Goal: Information Seeking & Learning: Check status

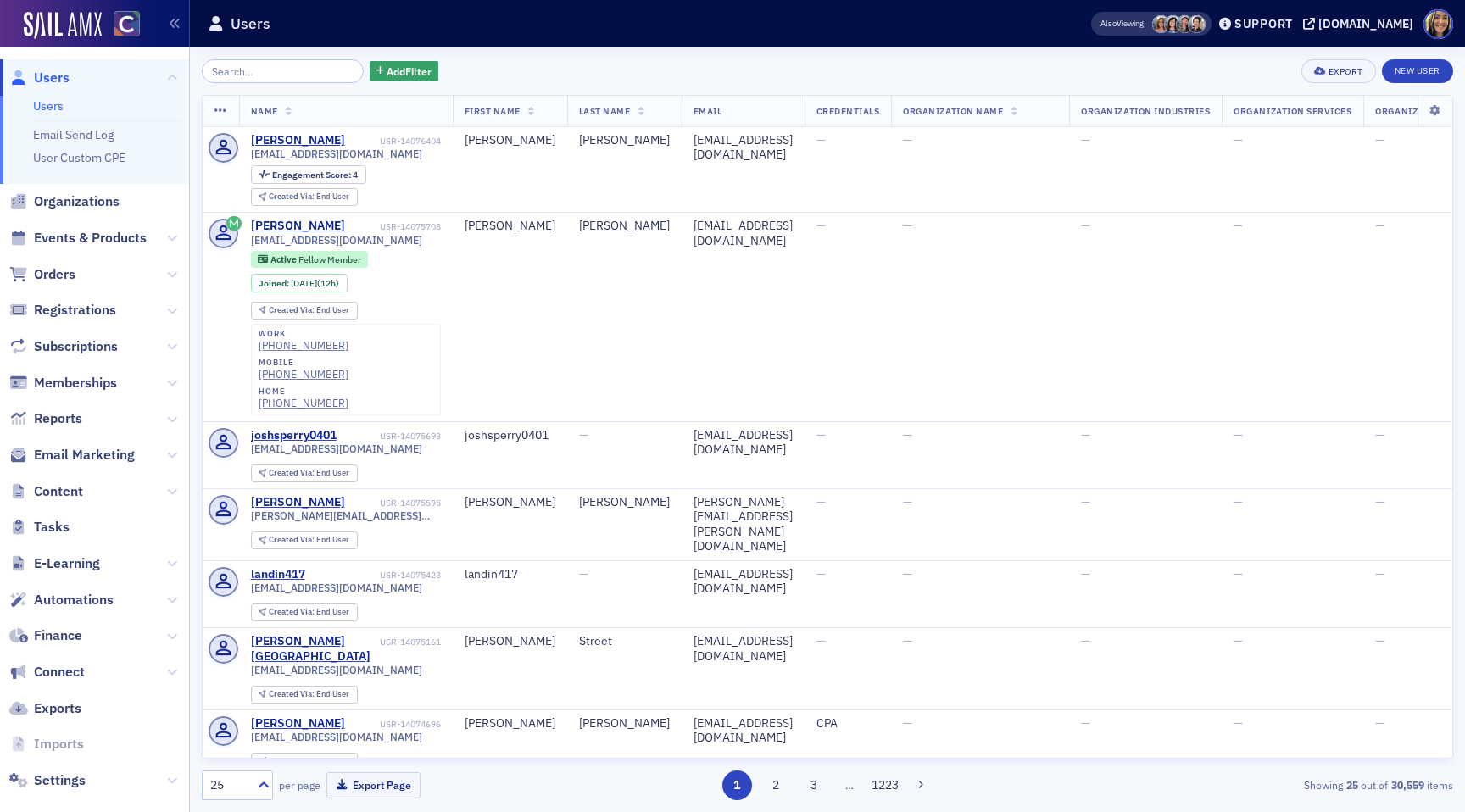
click at [84, 451] on span "Email Marketing" at bounding box center [84, 455] width 101 height 19
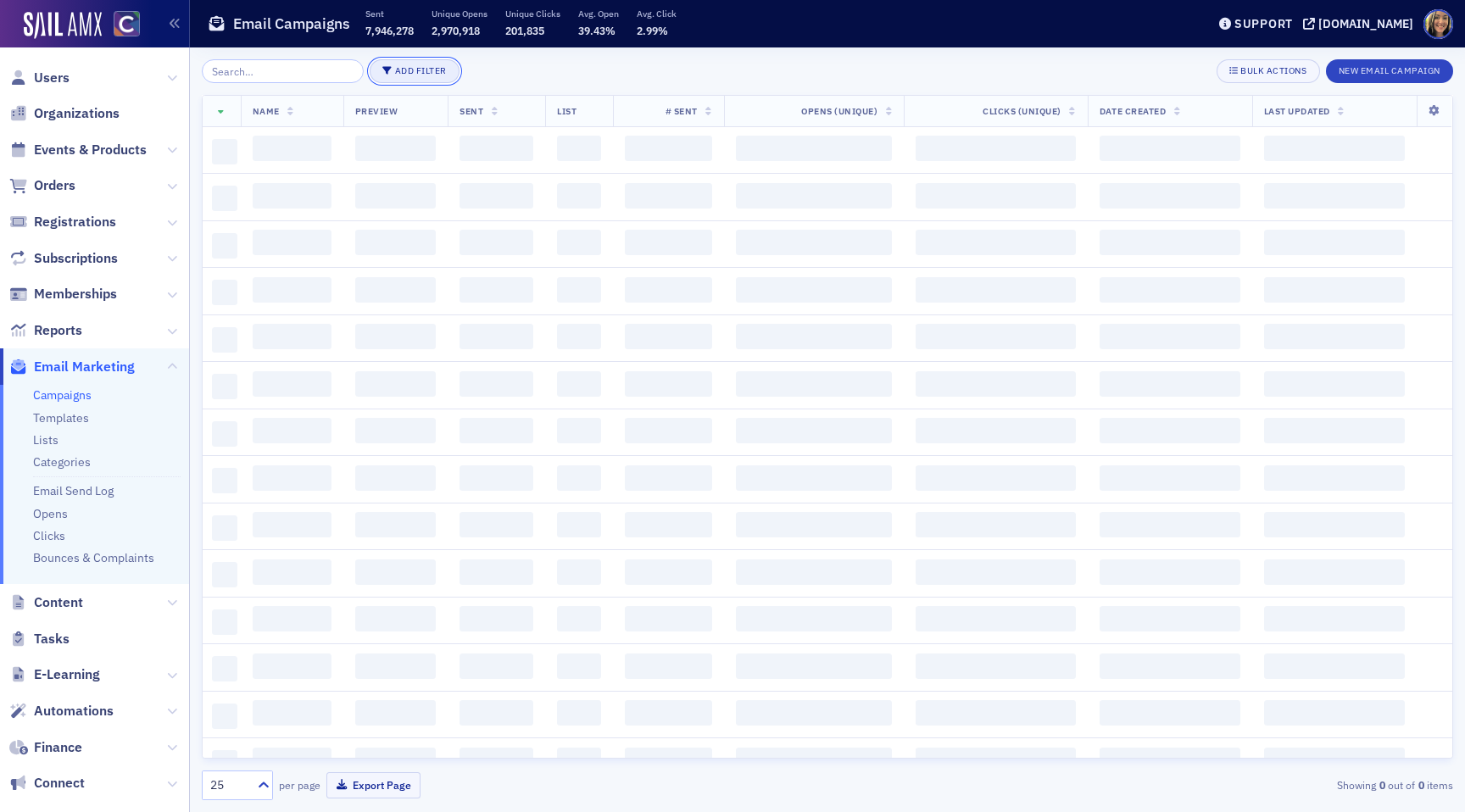
click at [395, 75] on button "Add Filter" at bounding box center [414, 71] width 90 height 24
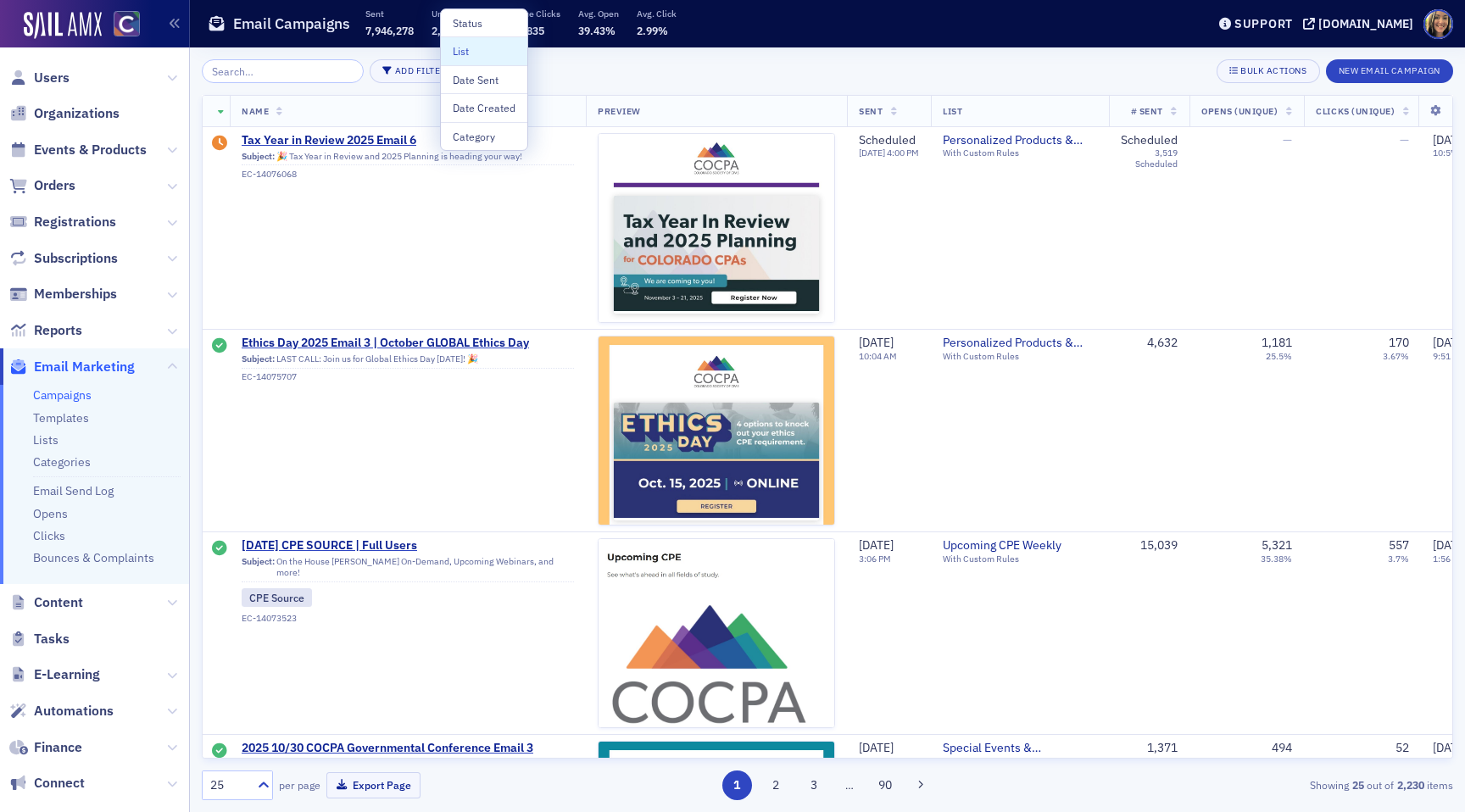
click at [479, 47] on div "List" at bounding box center [484, 51] width 63 height 15
click at [519, 86] on div at bounding box center [494, 81] width 76 height 21
type input "partner"
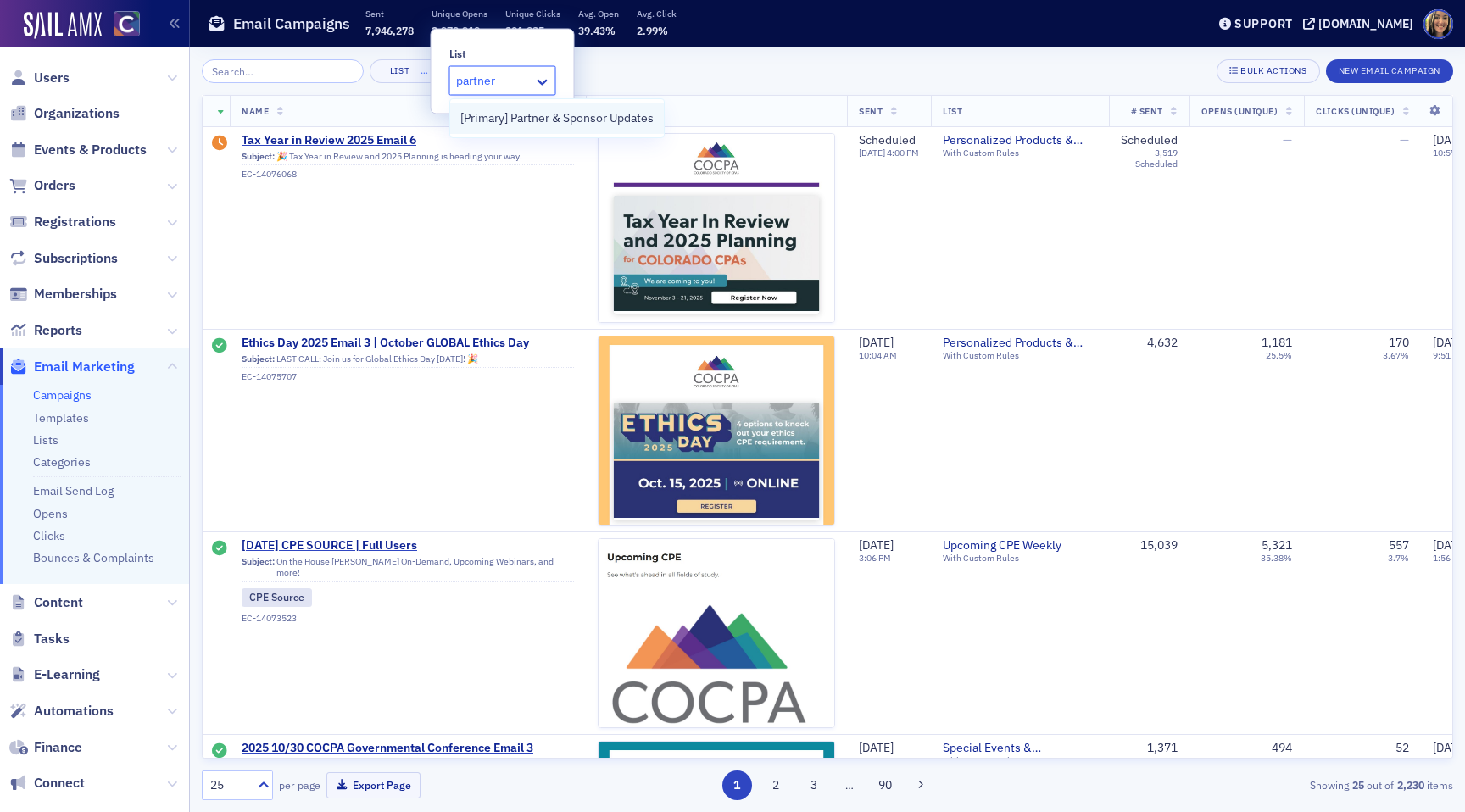
click at [525, 122] on span "[Primary] Partner & Sponsor Updates" at bounding box center [556, 118] width 193 height 18
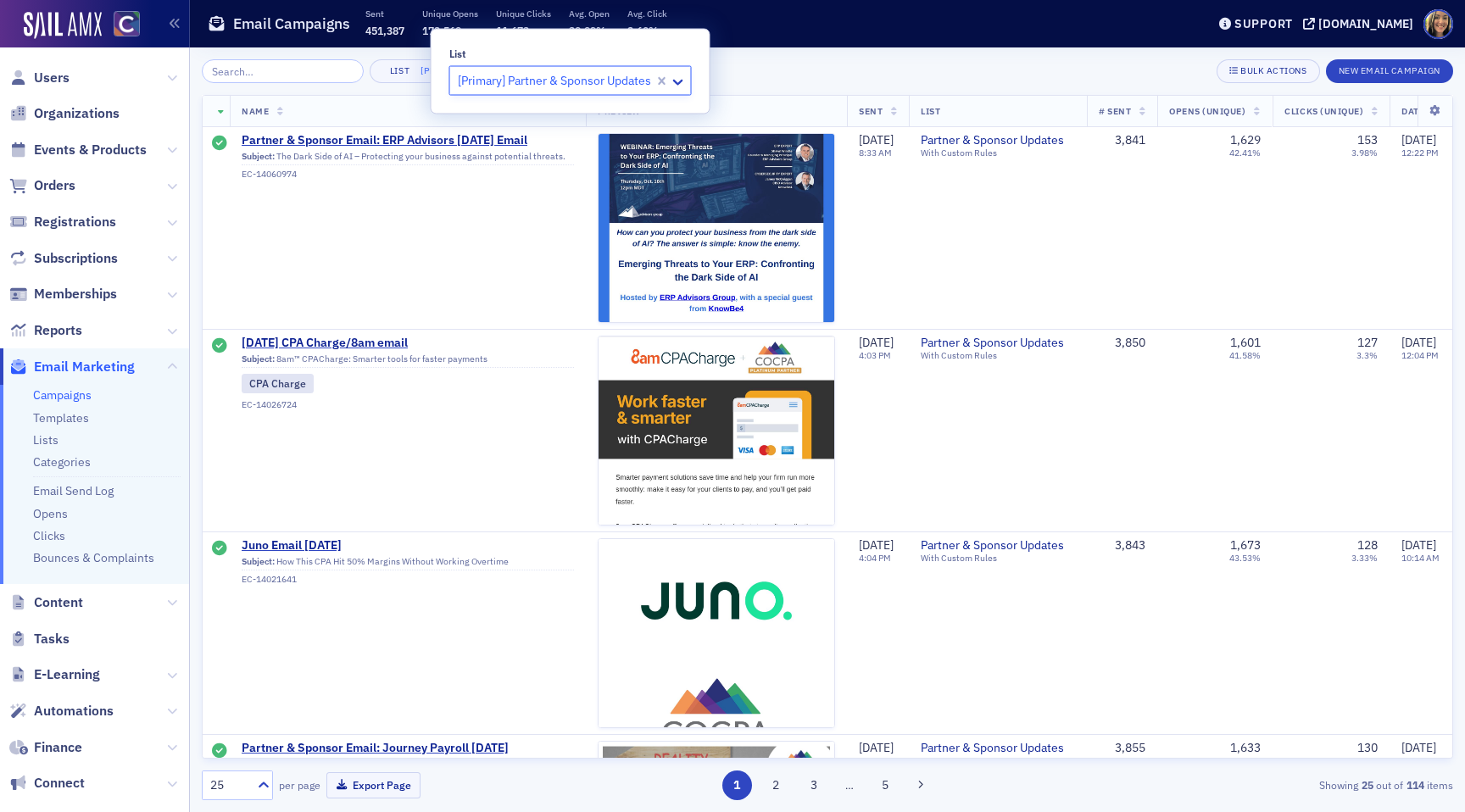
click at [752, 73] on div "List [Primary] Partner & Sponsor Updates × Bulk Actions New Email Campaign" at bounding box center [827, 71] width 1251 height 24
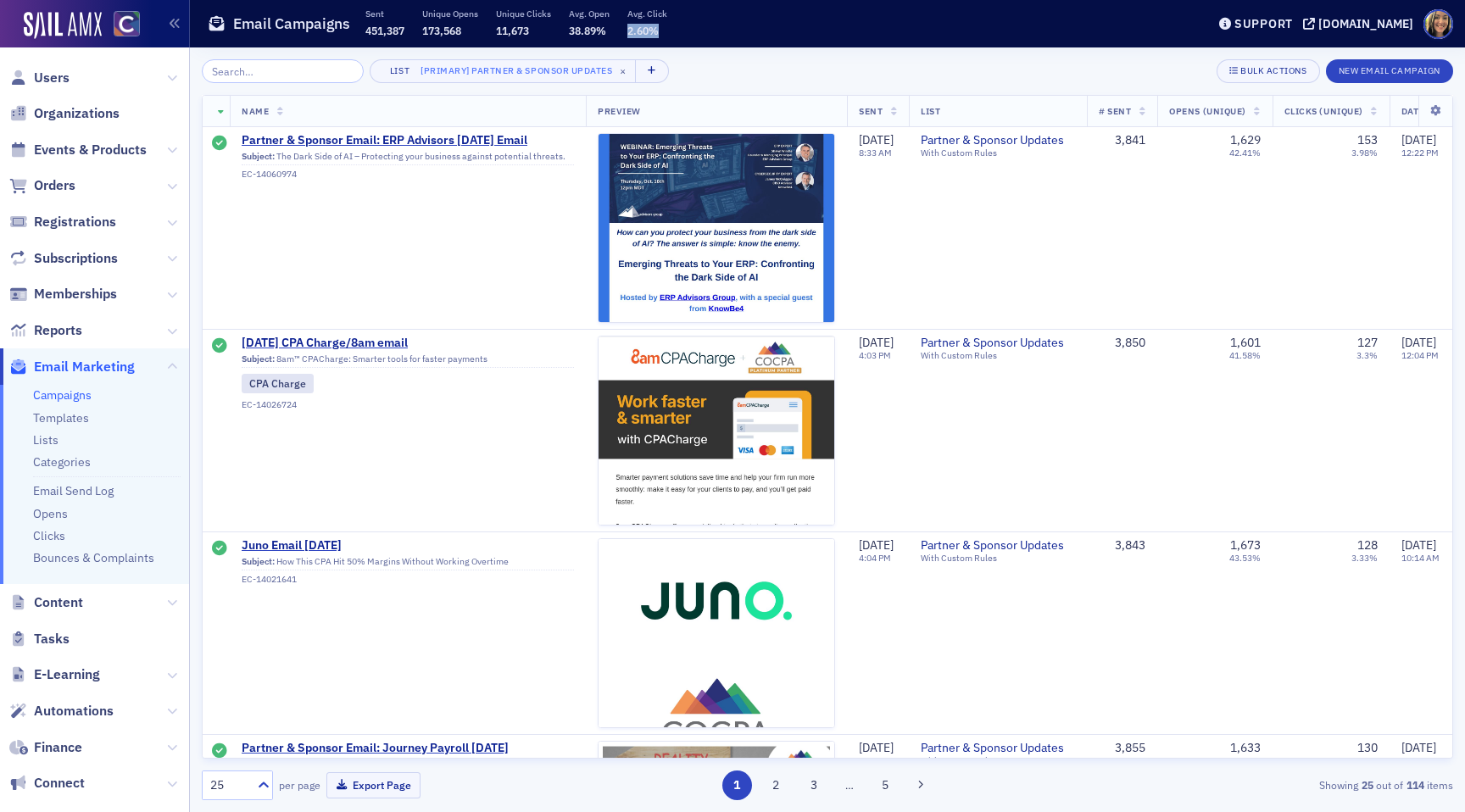
drag, startPoint x: 663, startPoint y: 34, endPoint x: 629, endPoint y: 34, distance: 34.0
click at [629, 34] on div "Sent 451,387 Unique Opens 173,568 Unique Clicks 11,673 Avg. Open 38.89% Avg. Cl…" at bounding box center [516, 24] width 301 height 33
click at [699, 38] on div "Email Campaigns Sent 451,387 Unique Opens 173,568 Unique Clicks 11,673 Avg. Ope…" at bounding box center [693, 24] width 972 height 44
click at [503, 520] on td "[DATE] CPA Charge/8am email Subject: 8am™ CPACharge: Smarter tools for faster p…" at bounding box center [408, 429] width 356 height 202
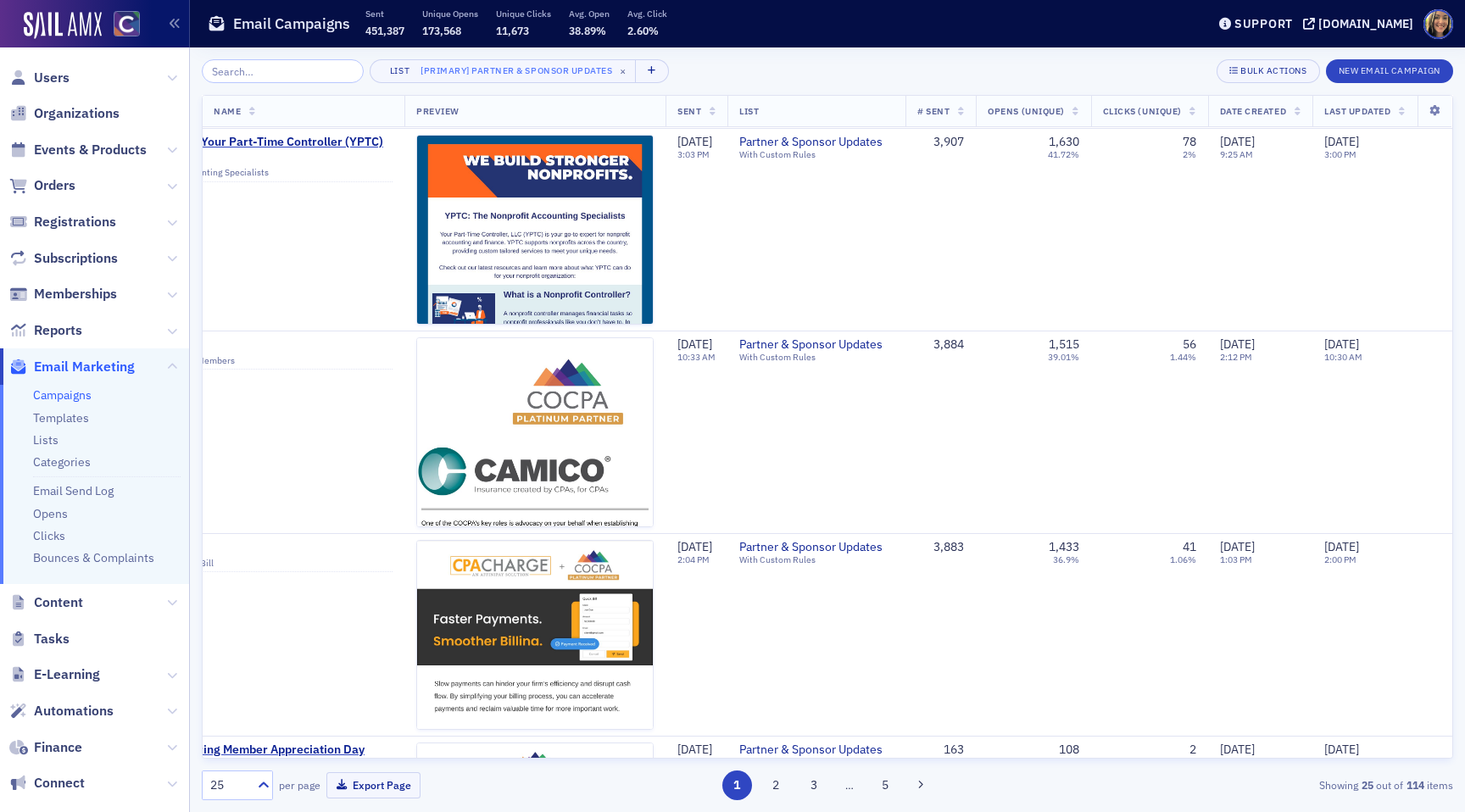
scroll to position [1548, 209]
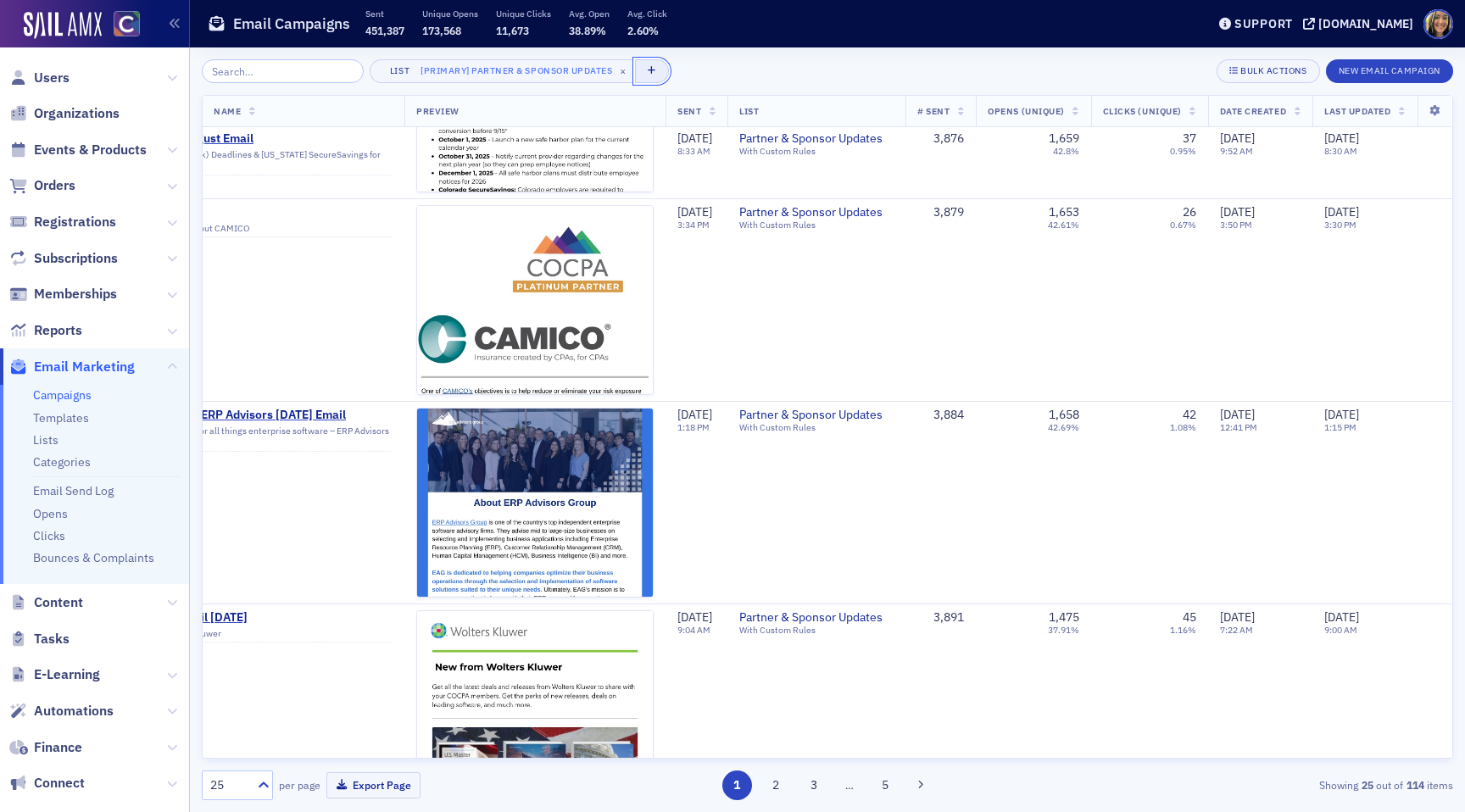
click at [639, 71] on button "button" at bounding box center [651, 71] width 34 height 24
click at [698, 58] on div "Date Sent" at bounding box center [693, 56] width 63 height 15
select select "9"
select select "2025"
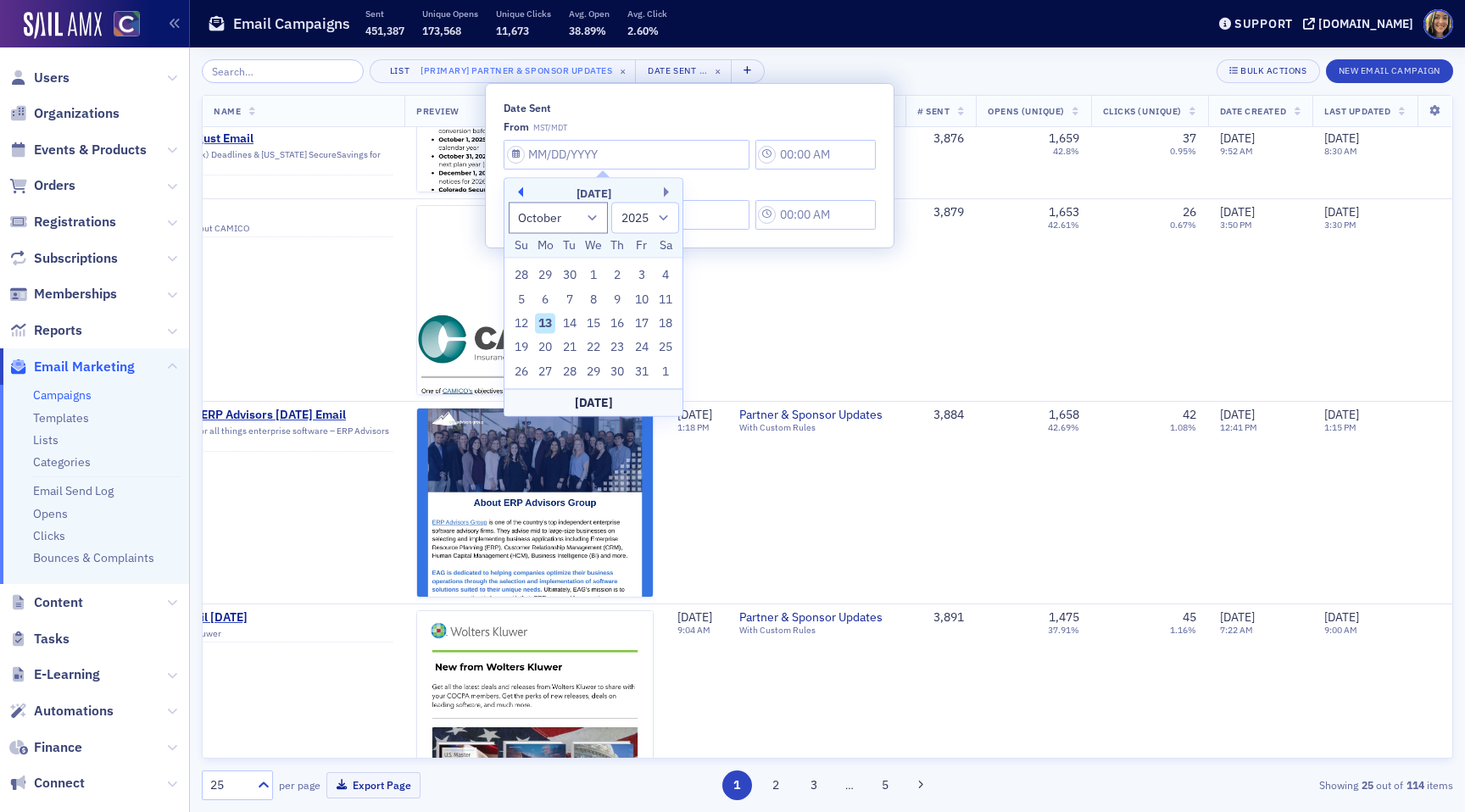
click at [516, 187] on button "Previous Month" at bounding box center [517, 191] width 10 height 10
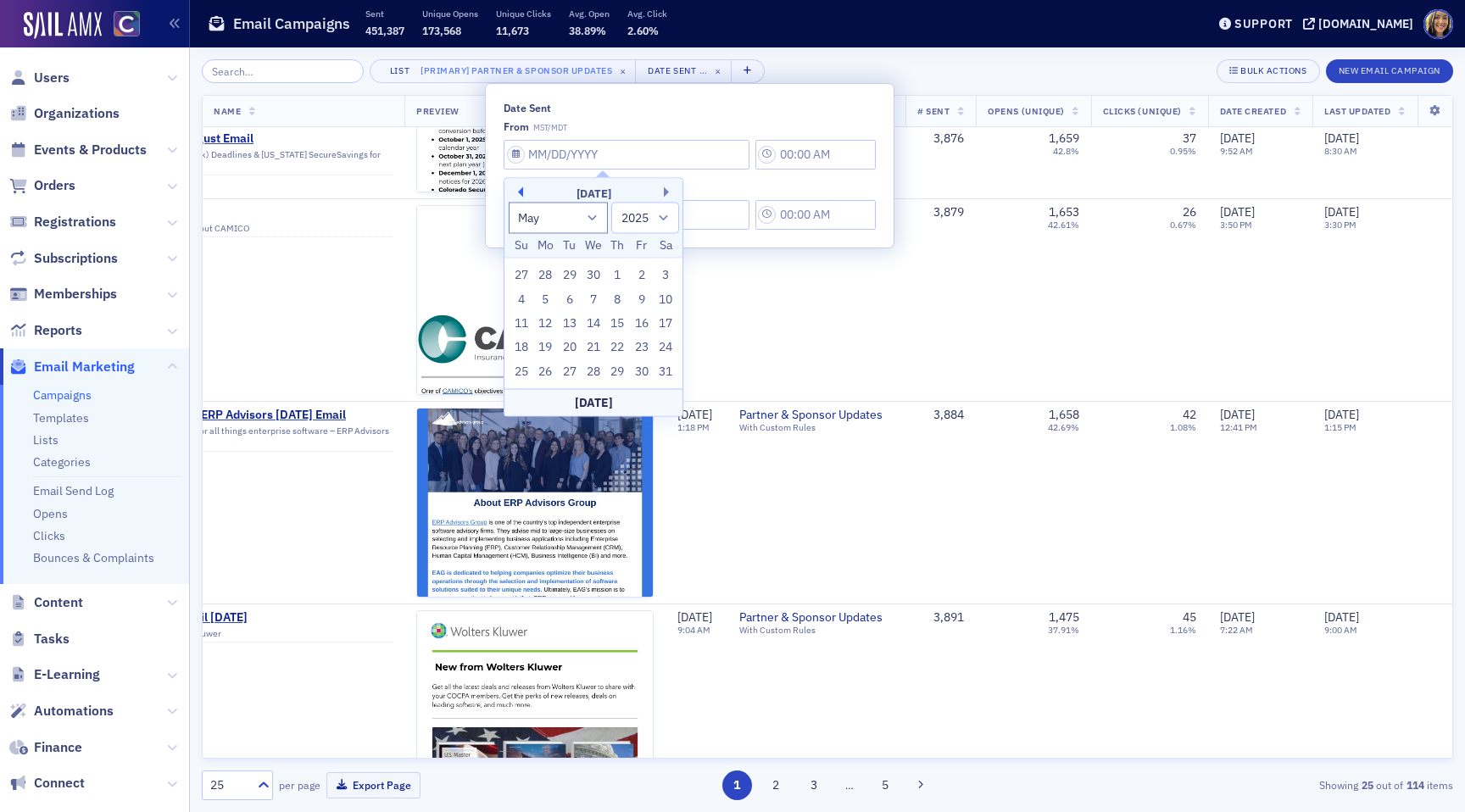
click at [516, 187] on button "Previous Month" at bounding box center [517, 191] width 10 height 10
select select "0"
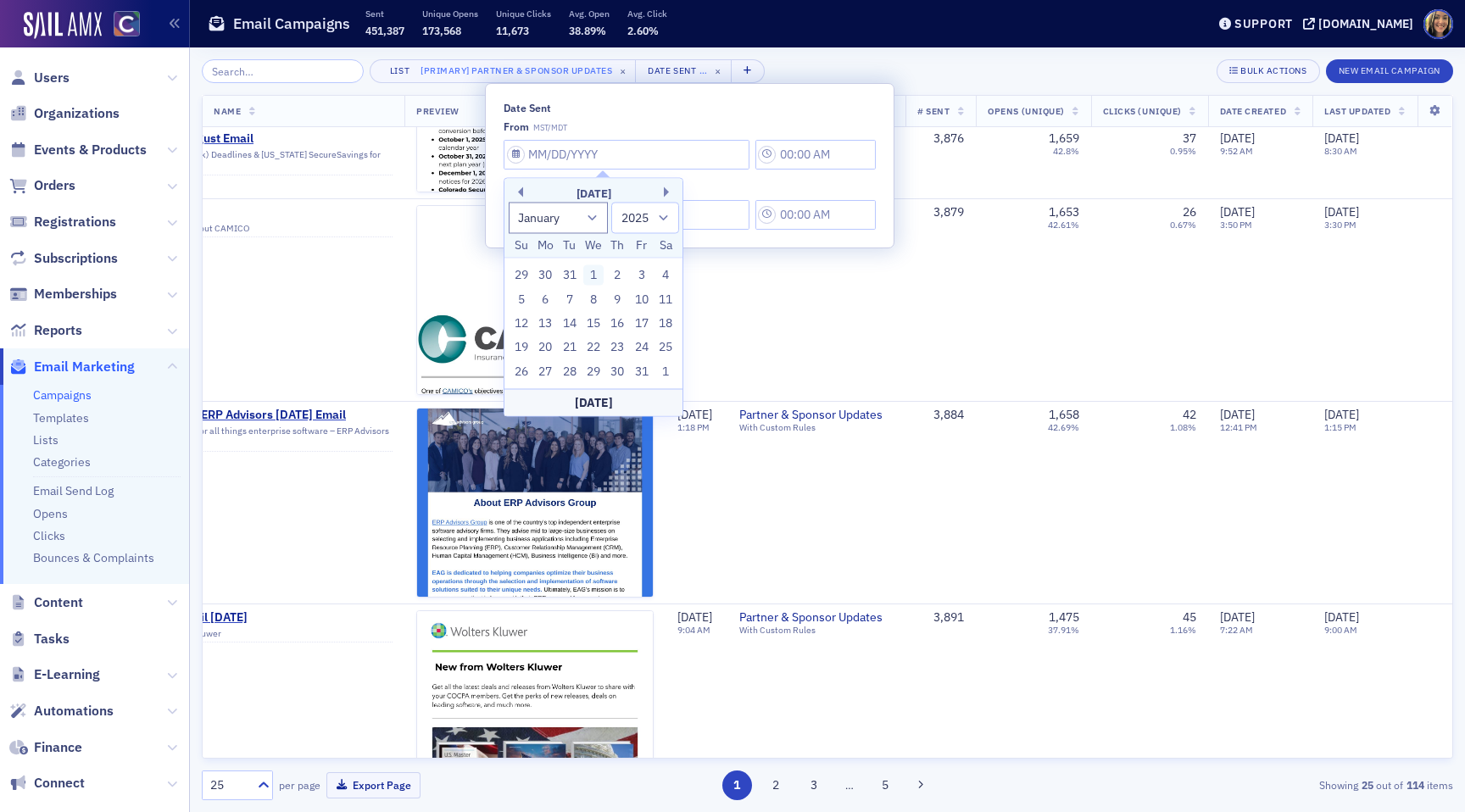
click at [589, 270] on div "1" at bounding box center [594, 275] width 20 height 20
type input "[DATE]"
type input "2:00 PM"
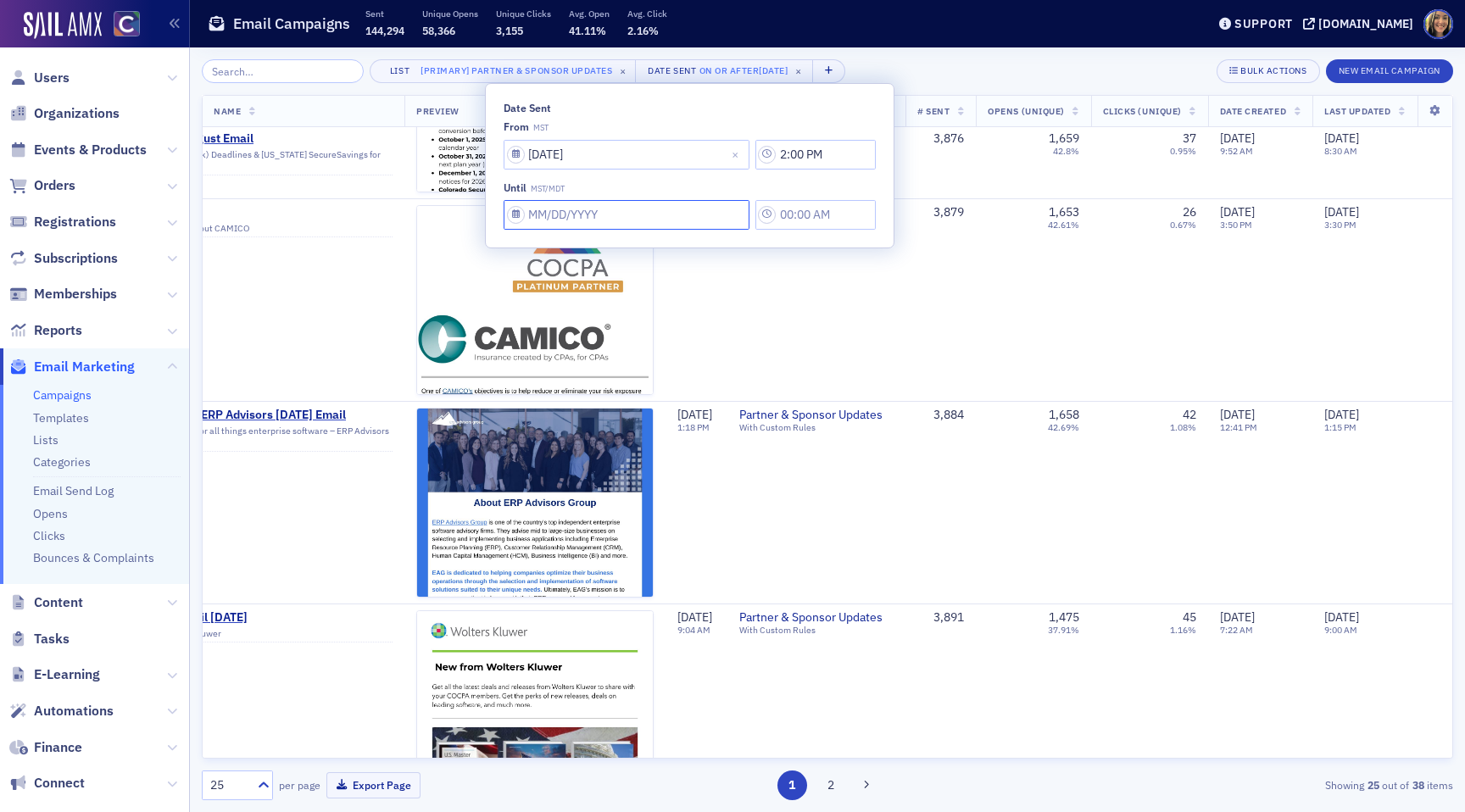
click at [545, 207] on input "Date Sent" at bounding box center [626, 214] width 246 height 30
select select "9"
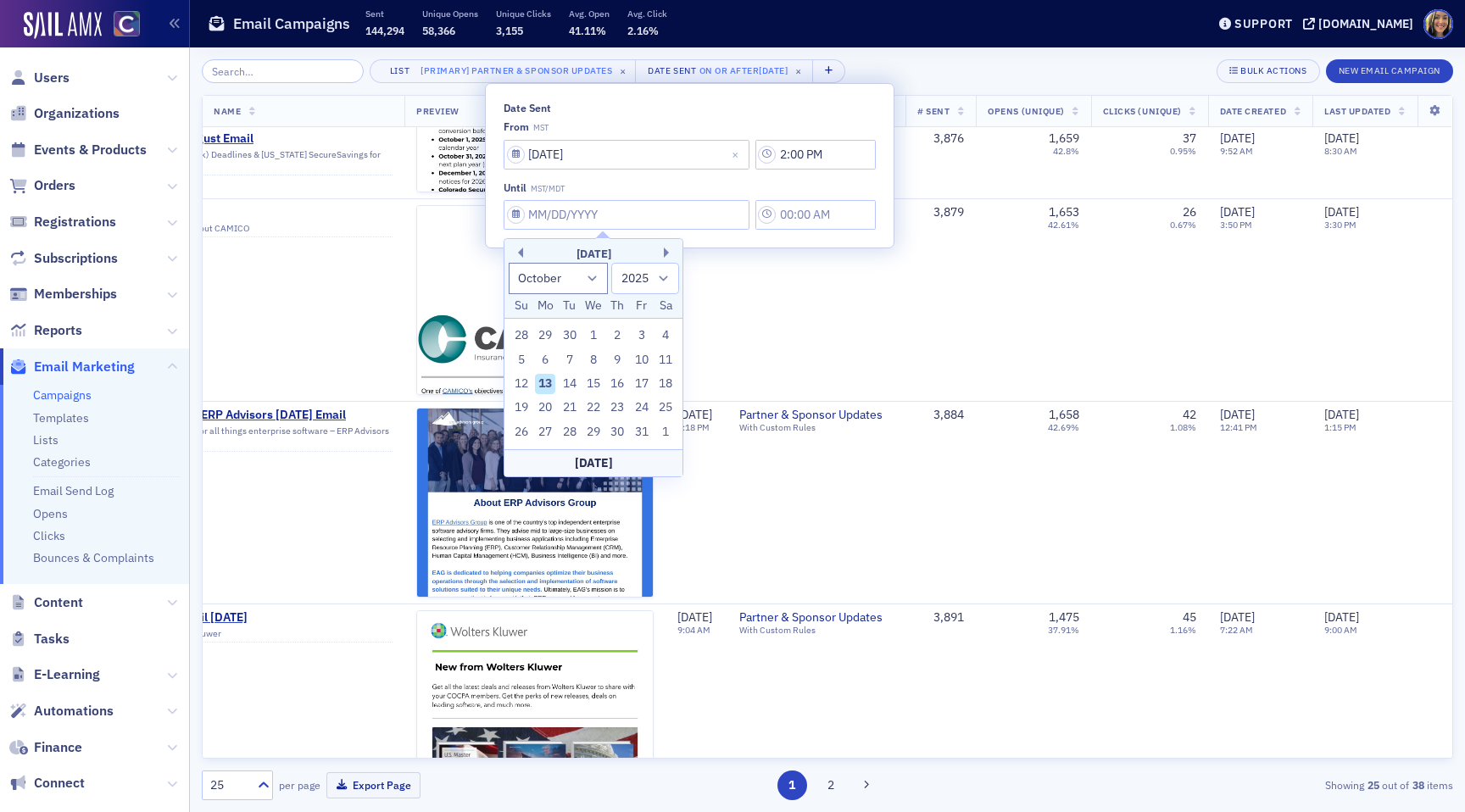
click at [549, 379] on div "13" at bounding box center [545, 384] width 20 height 20
type input "[DATE]"
type input "2:00 PM"
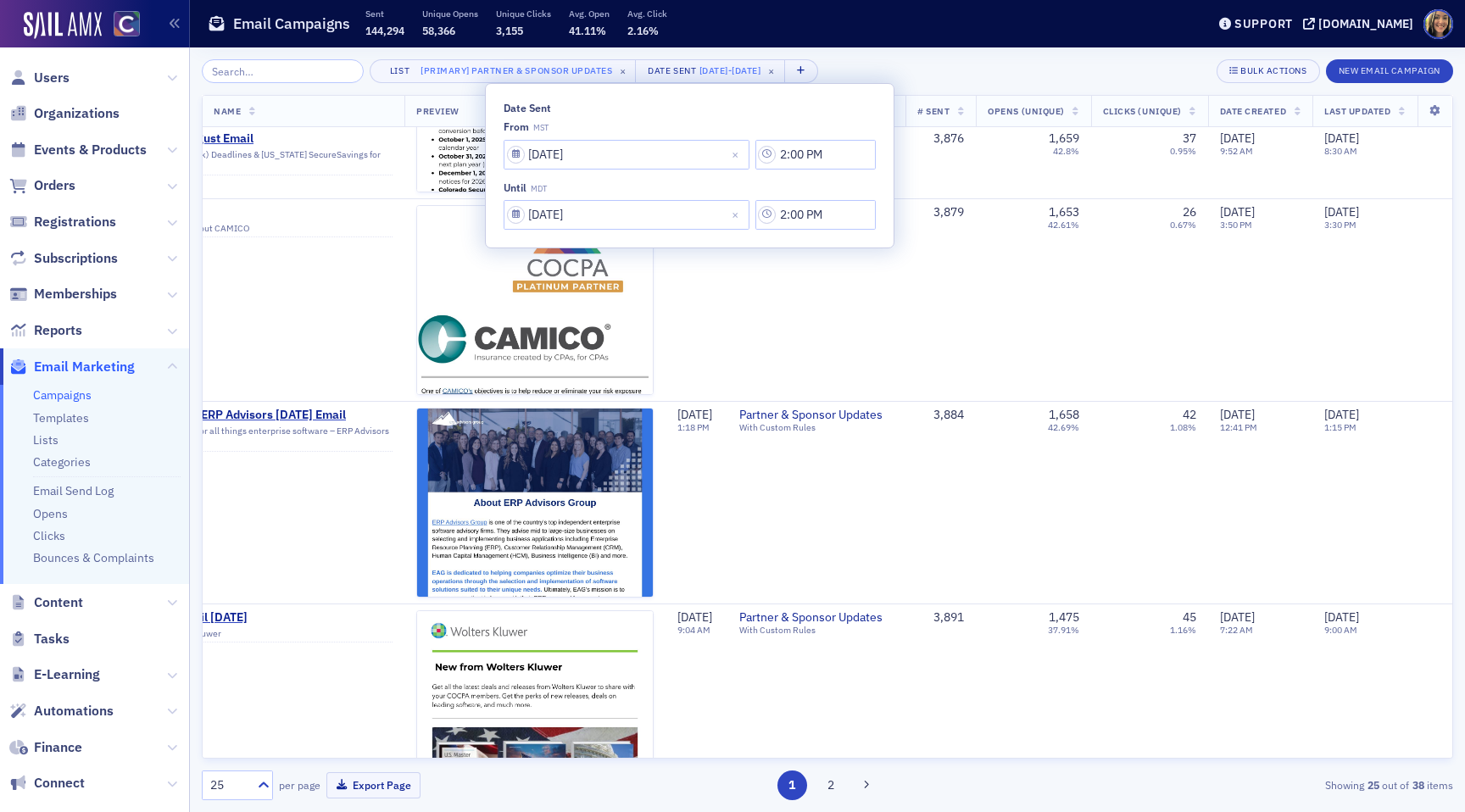
click at [929, 60] on div "List [Primary] Partner & Sponsor Updates × Date Sent [DATE] - [DATE] × Bulk Act…" at bounding box center [827, 71] width 1251 height 24
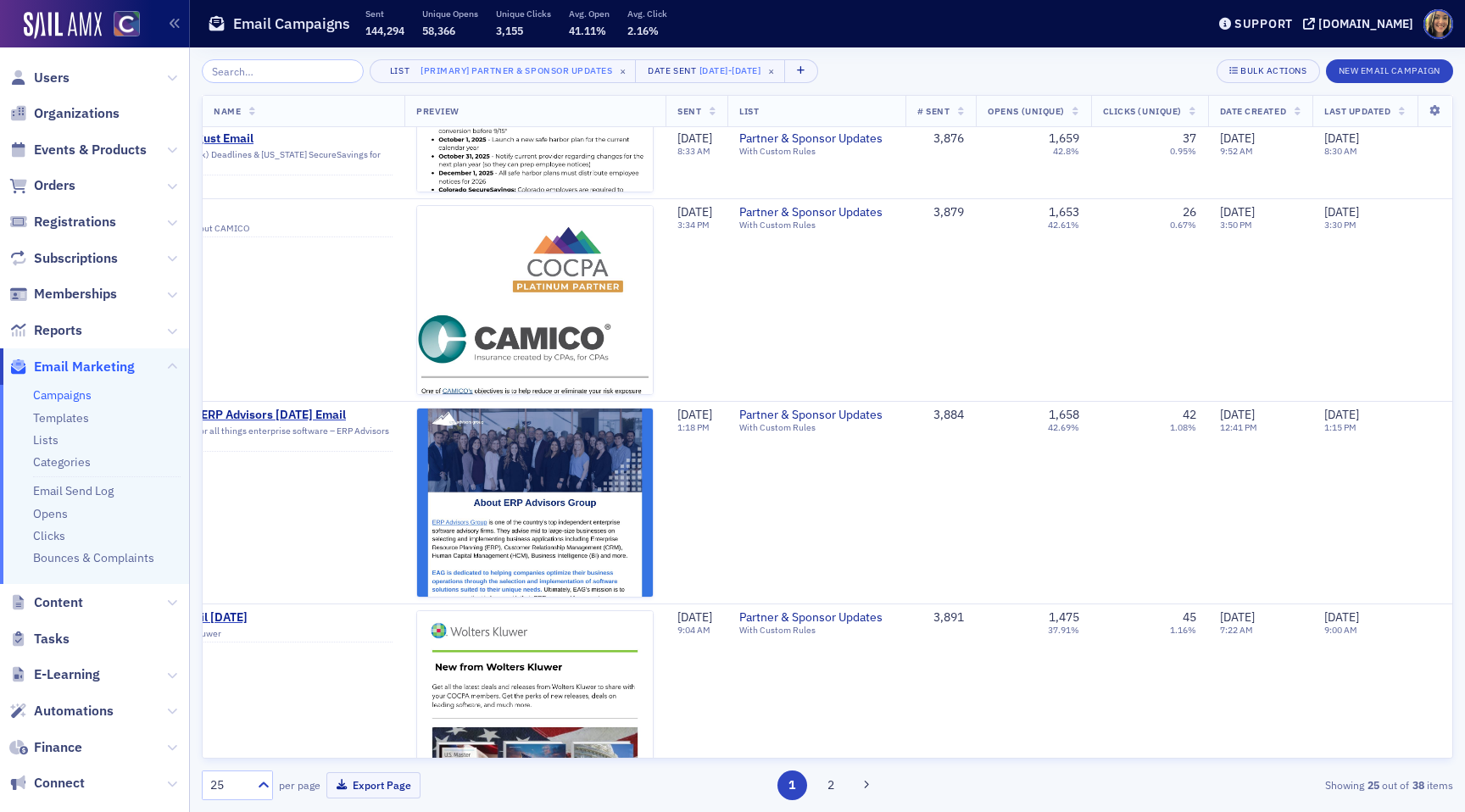
click at [635, 15] on p "Avg. Click" at bounding box center [647, 13] width 40 height 12
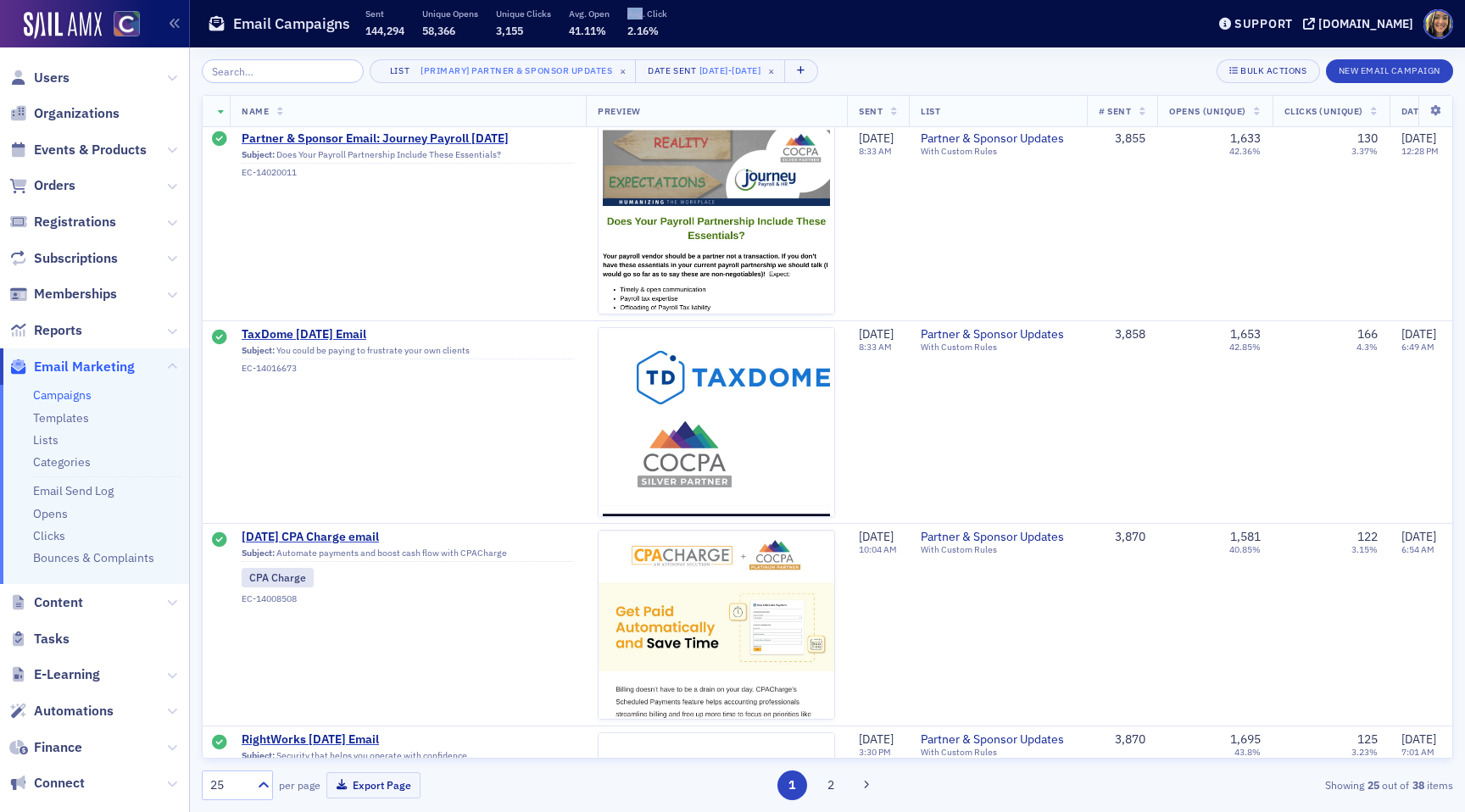
scroll to position [90, 0]
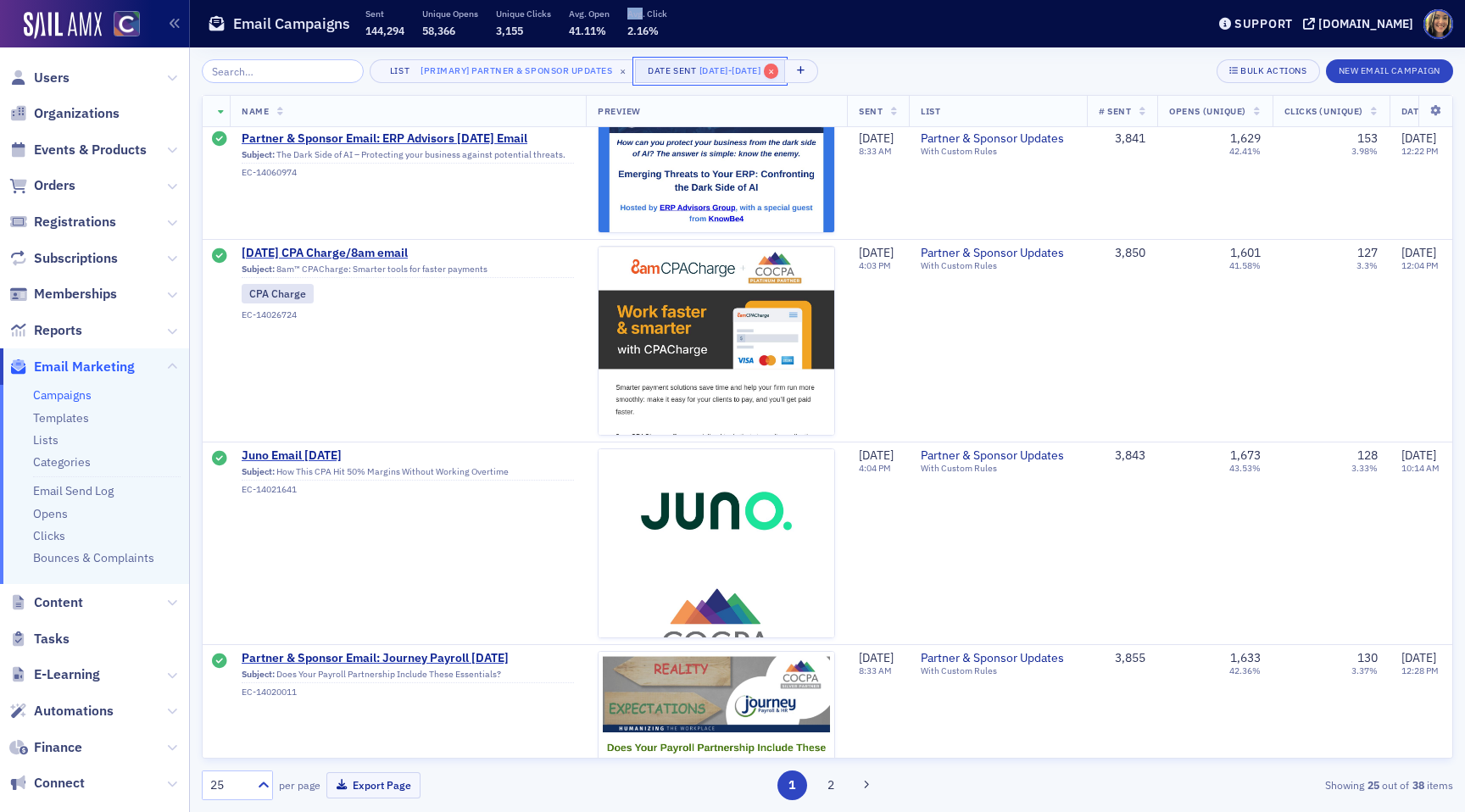
click at [779, 71] on span "×" at bounding box center [771, 71] width 15 height 15
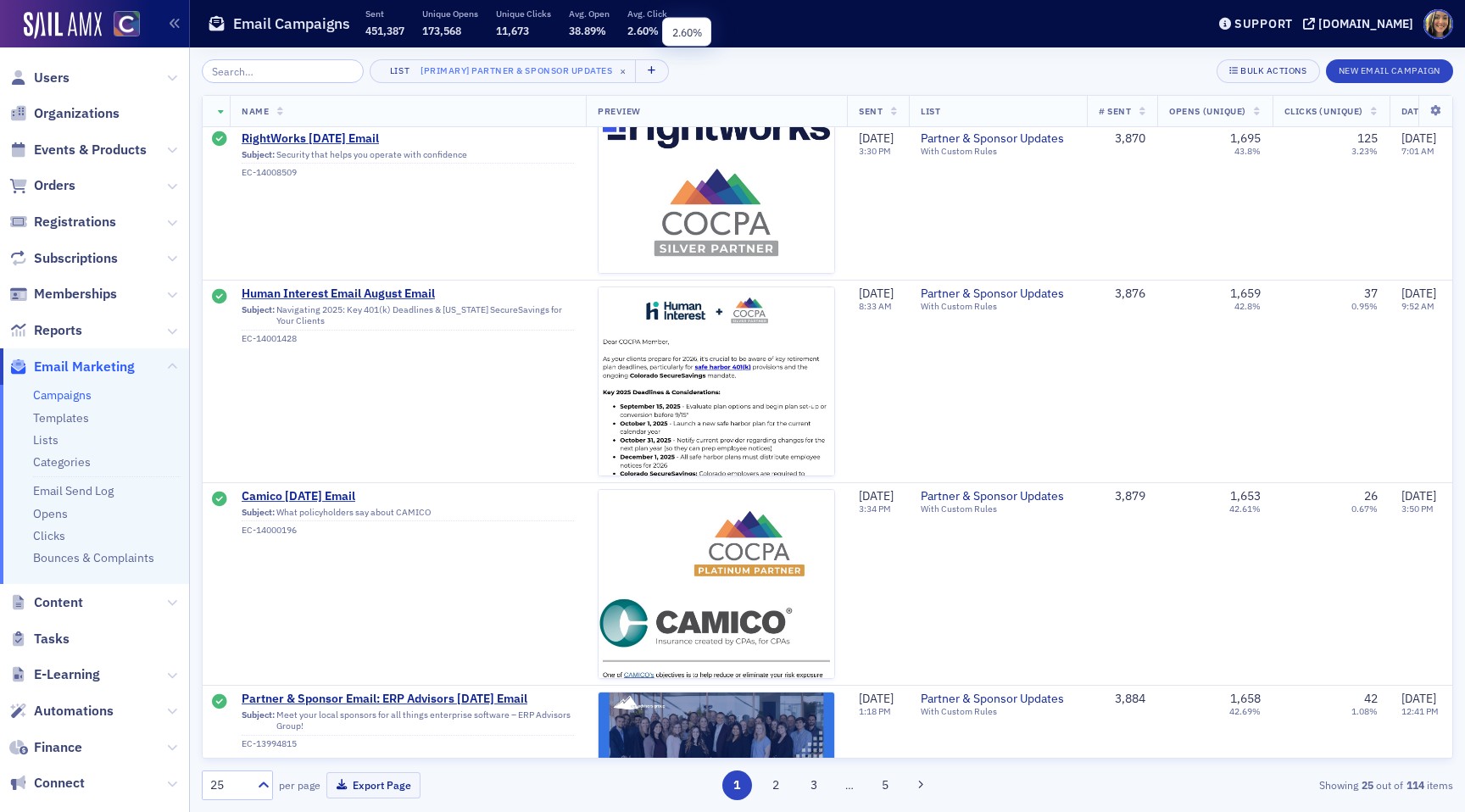
click at [630, 24] on span "2.60%" at bounding box center [643, 30] width 32 height 14
click at [752, 21] on div "Email Campaigns Sent 451,387 Unique Opens 173,568 Unique Clicks 11,673 Avg. Ope…" at bounding box center [693, 24] width 972 height 44
drag, startPoint x: 703, startPoint y: 34, endPoint x: 538, endPoint y: 10, distance: 166.7
click at [537, 11] on div "Email Campaigns Sent 451,387 Unique Opens 173,568 Unique Clicks 11,673 Avg. Ope…" at bounding box center [693, 24] width 972 height 44
click at [710, 54] on div "List [Primary] Partner & Sponsor Updates × Bulk Actions New Email Campaign Name…" at bounding box center [827, 429] width 1251 height 764
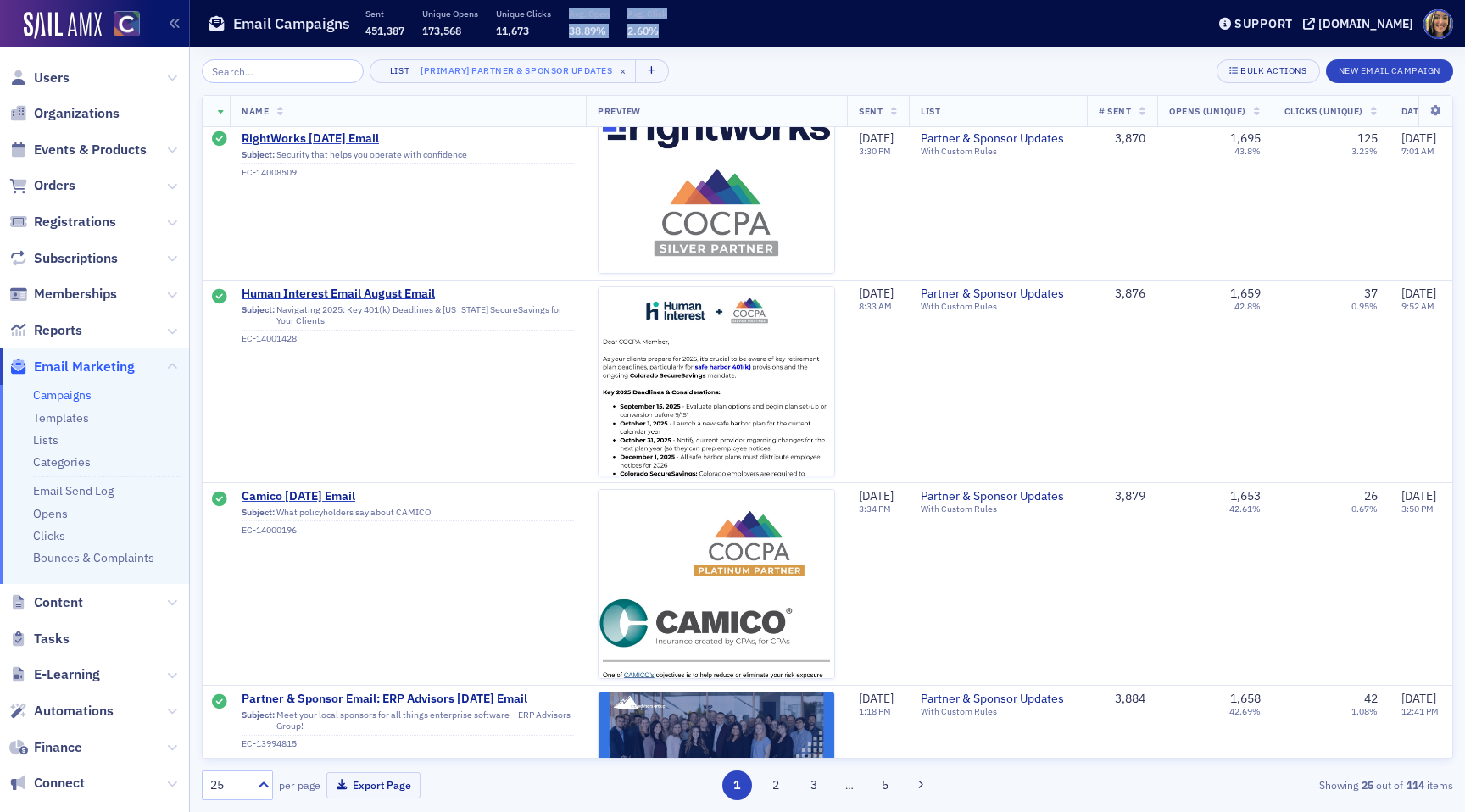
drag, startPoint x: 695, startPoint y: 33, endPoint x: 567, endPoint y: 11, distance: 129.9
click at [567, 11] on div "Email Campaigns Sent 451,387 Unique Opens 173,568 Unique Clicks 11,673 Avg. Ope…" at bounding box center [693, 24] width 972 height 44
copy div "Avg. Open 38.89% Avg. Click 2.60%"
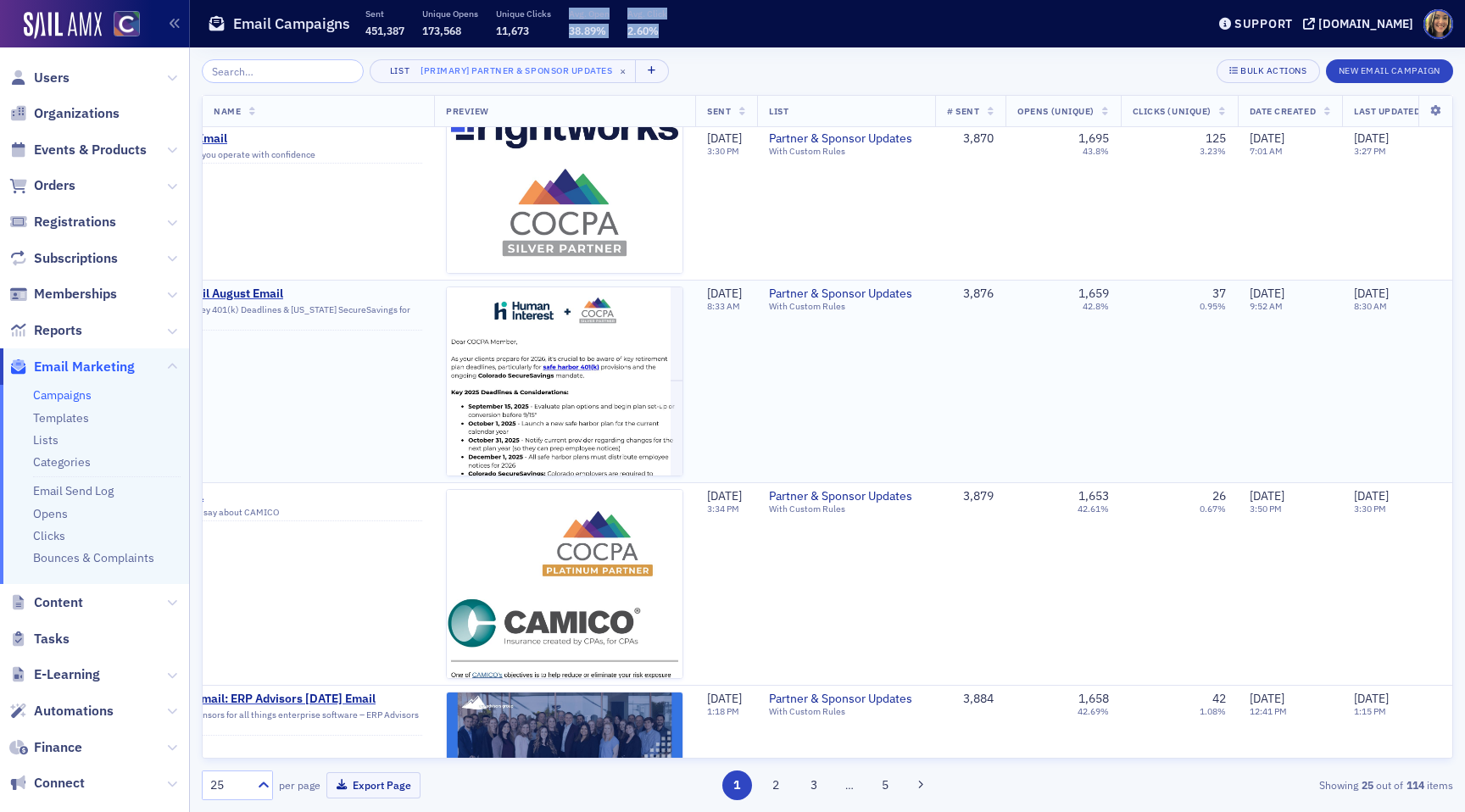
scroll to position [1263, 171]
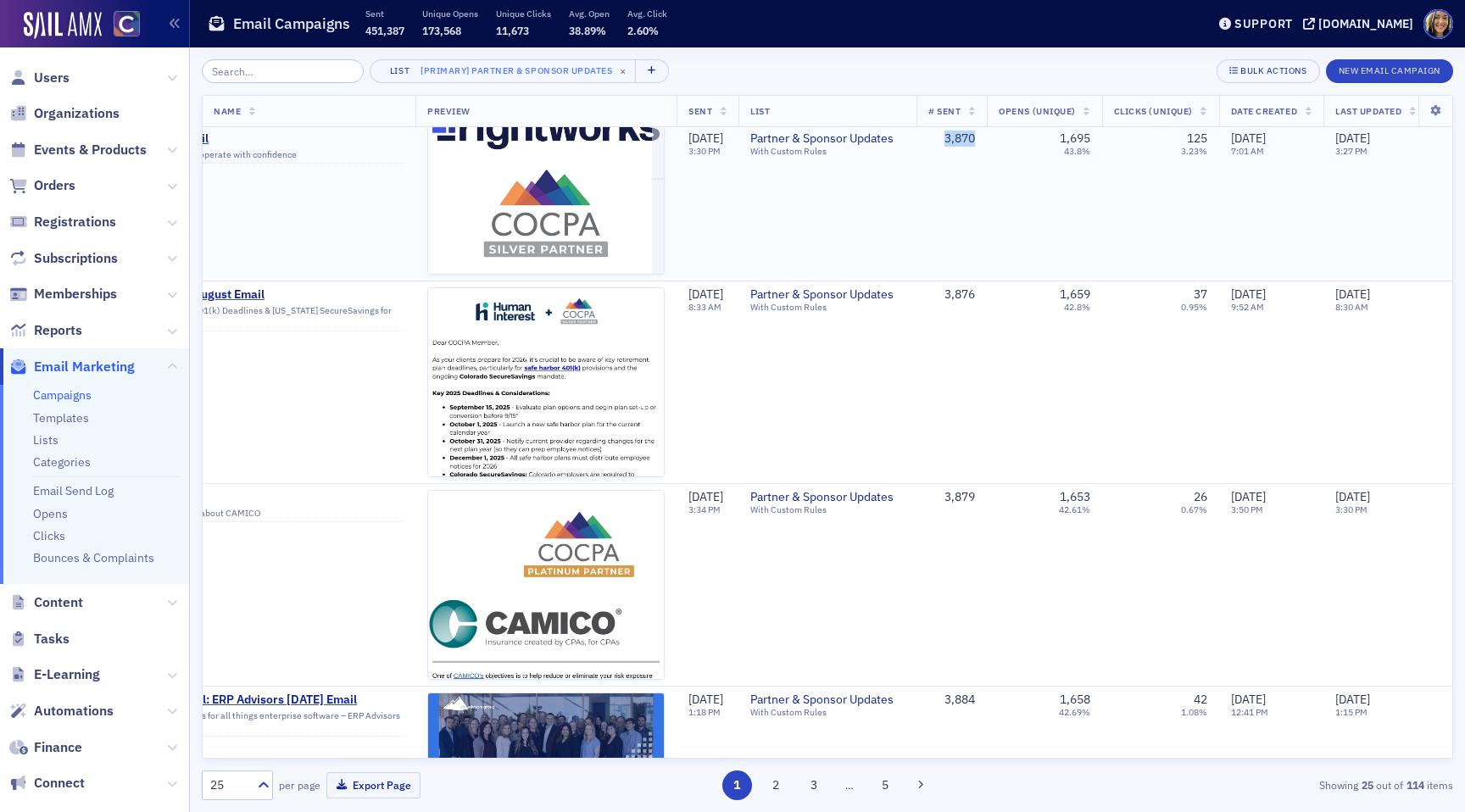
drag, startPoint x: 959, startPoint y: 145, endPoint x: 1005, endPoint y: 145, distance: 46.0
click at [987, 145] on td "3,870" at bounding box center [952, 179] width 71 height 202
